Goal: Task Accomplishment & Management: Manage account settings

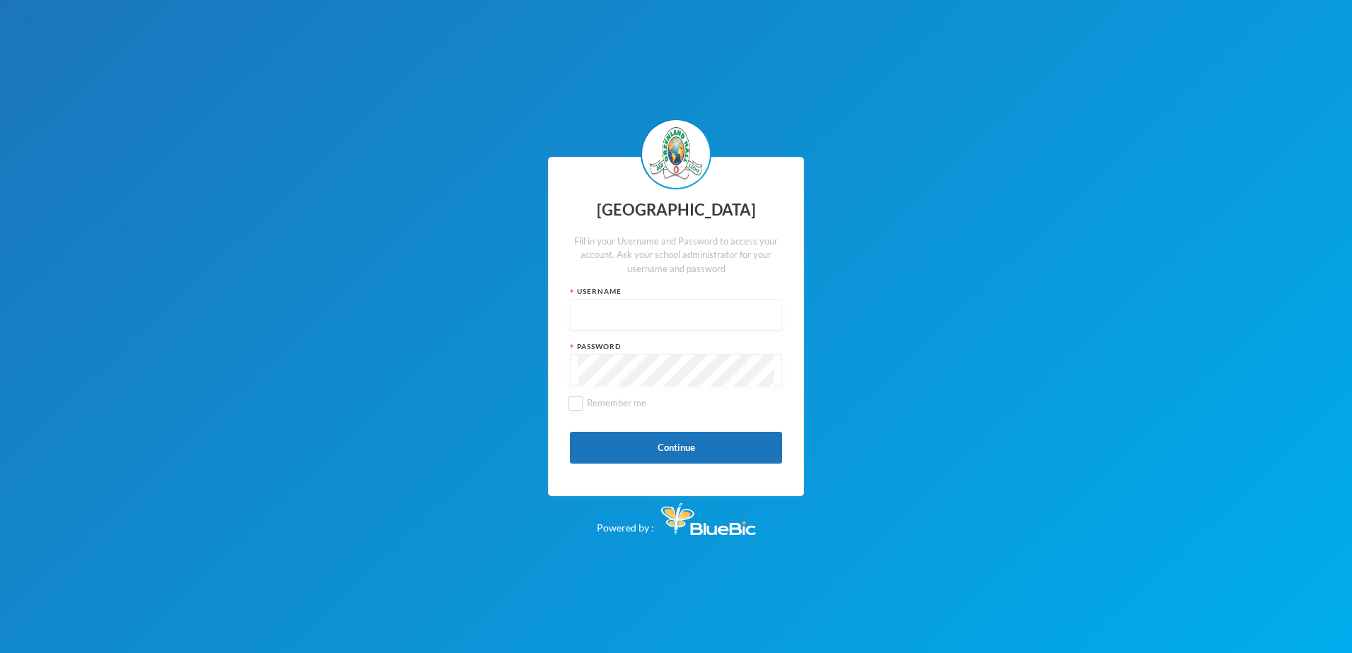
click at [614, 313] on input "text" at bounding box center [676, 316] width 197 height 32
click at [597, 313] on input "text" at bounding box center [676, 316] width 197 height 32
paste input "p-j21-113"
type input "p-j21-113"
click at [646, 444] on button "Continue" at bounding box center [676, 448] width 212 height 32
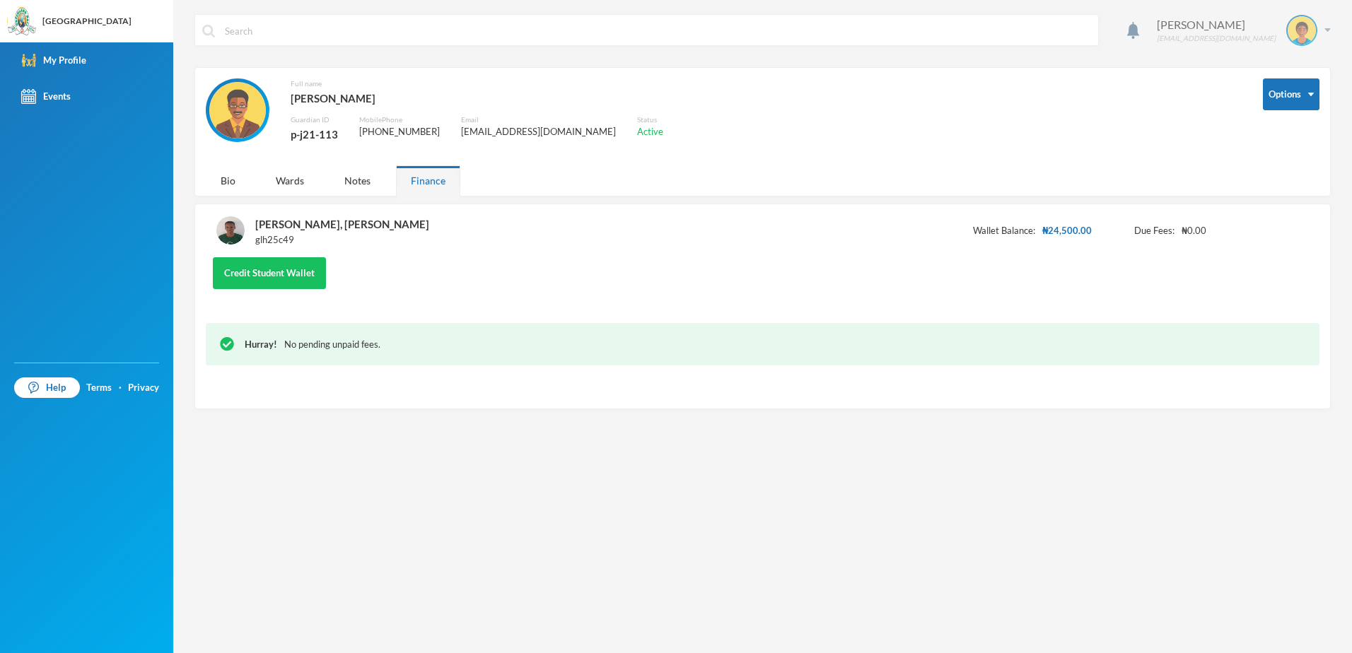
click at [1311, 34] on img at bounding box center [1302, 30] width 28 height 28
click at [63, 52] on link "My Profile" at bounding box center [86, 60] width 173 height 36
click at [1313, 98] on button "Options" at bounding box center [1291, 94] width 57 height 32
click at [1281, 135] on button "Change Password" at bounding box center [1276, 140] width 92 height 25
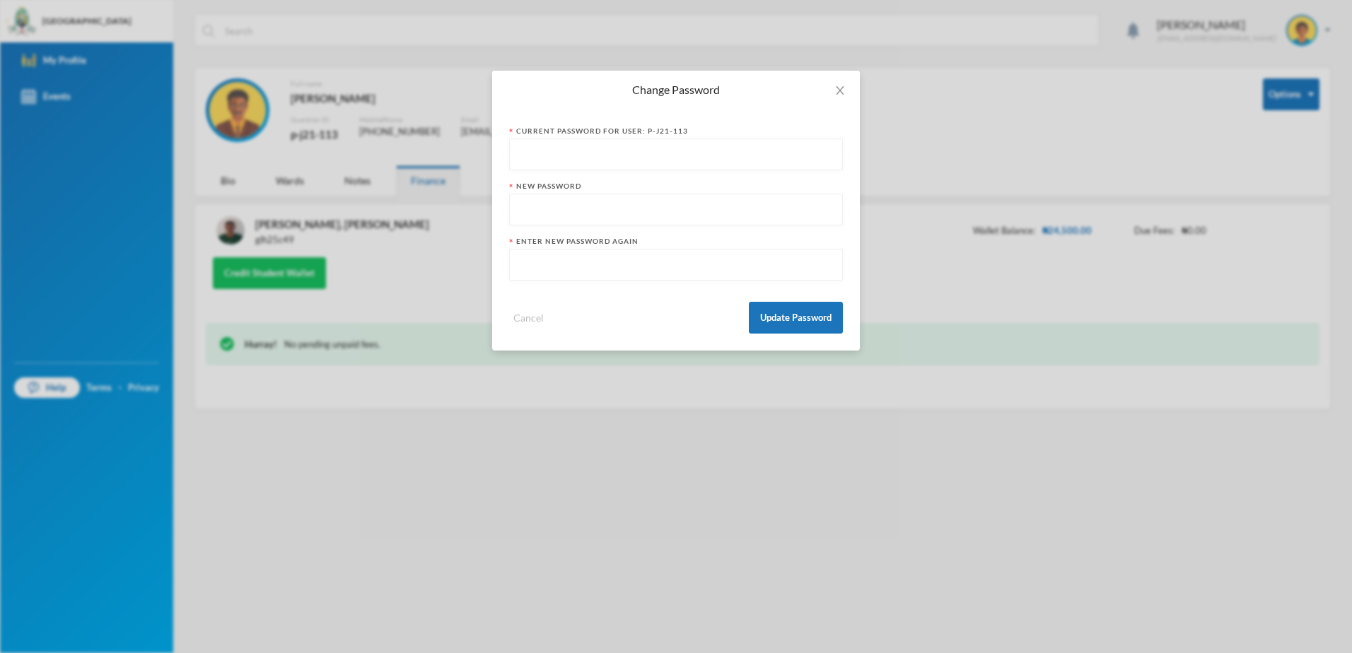
click at [573, 153] on input "text" at bounding box center [676, 155] width 318 height 32
paste input "p-j21-113123"
type input "p-j21-113123"
click at [558, 208] on input "text" at bounding box center [676, 210] width 318 height 32
click at [565, 211] on input "Greenland2025" at bounding box center [676, 210] width 318 height 32
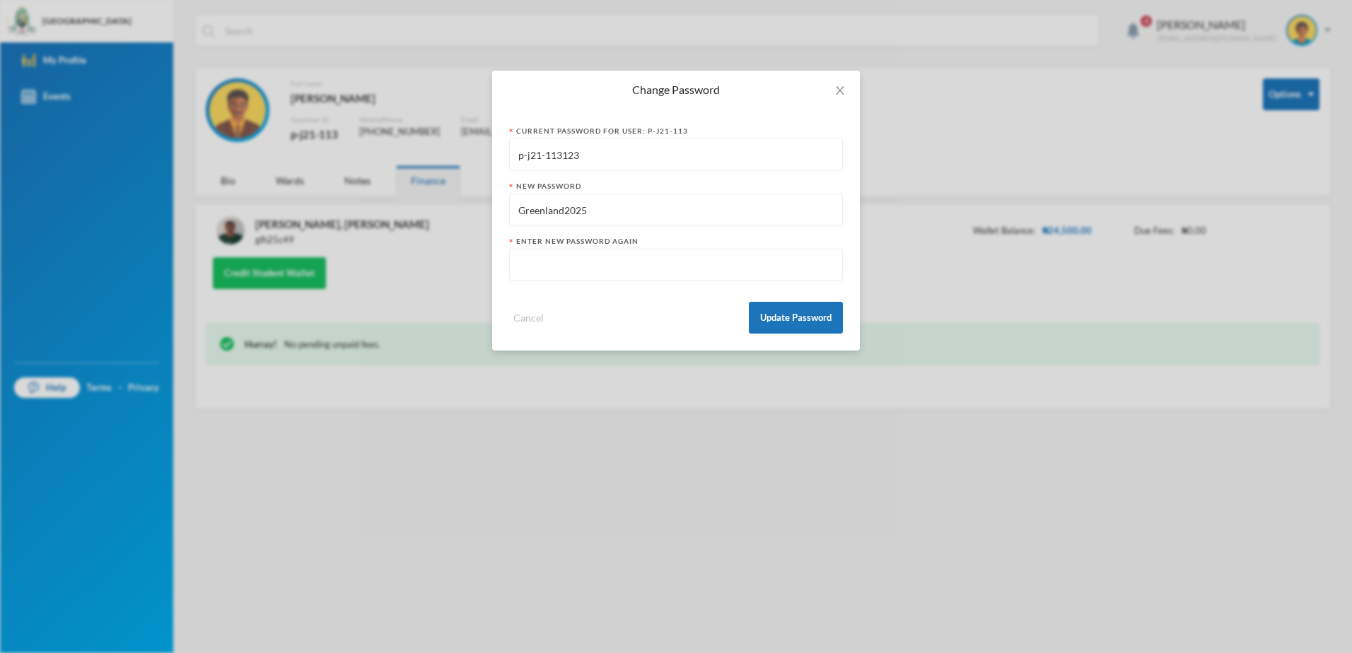
type input "Greenland2025"
click at [582, 267] on input "text" at bounding box center [676, 266] width 318 height 32
type input "Greenland2025"
click at [778, 318] on button "Update Password" at bounding box center [796, 318] width 94 height 32
